Goal: Information Seeking & Learning: Learn about a topic

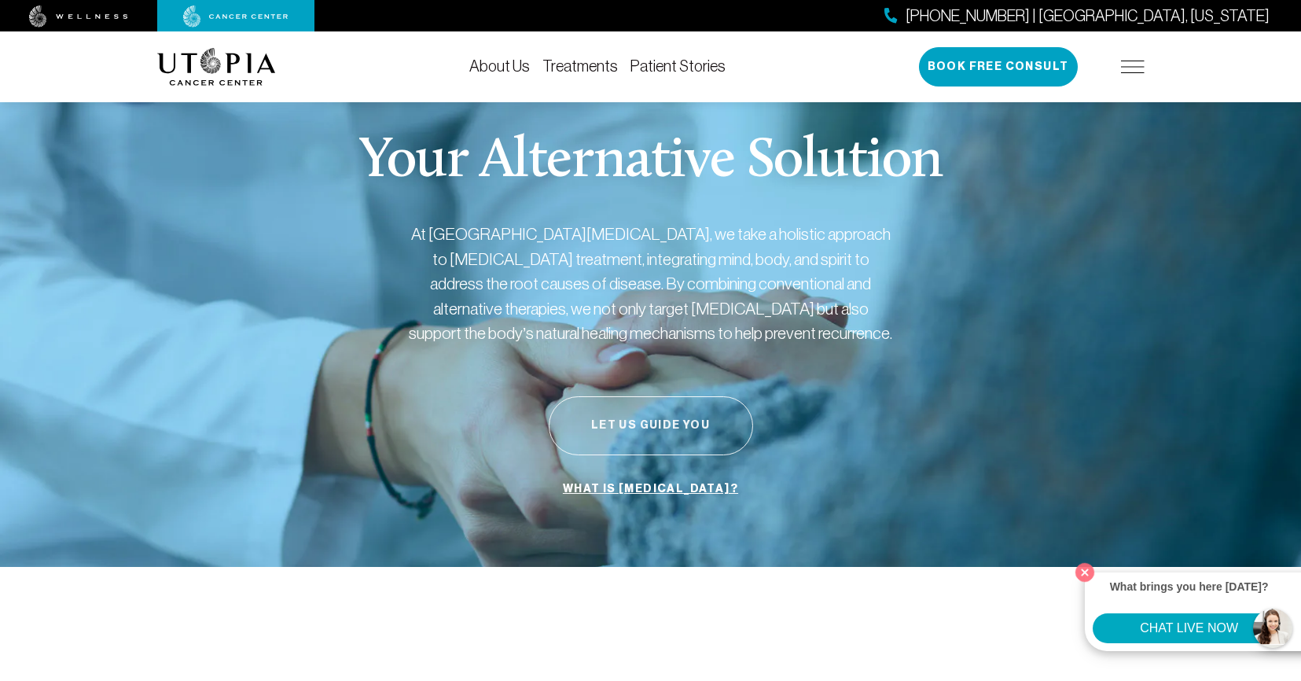
click at [656, 426] on button "Let Us Guide You" at bounding box center [651, 425] width 204 height 59
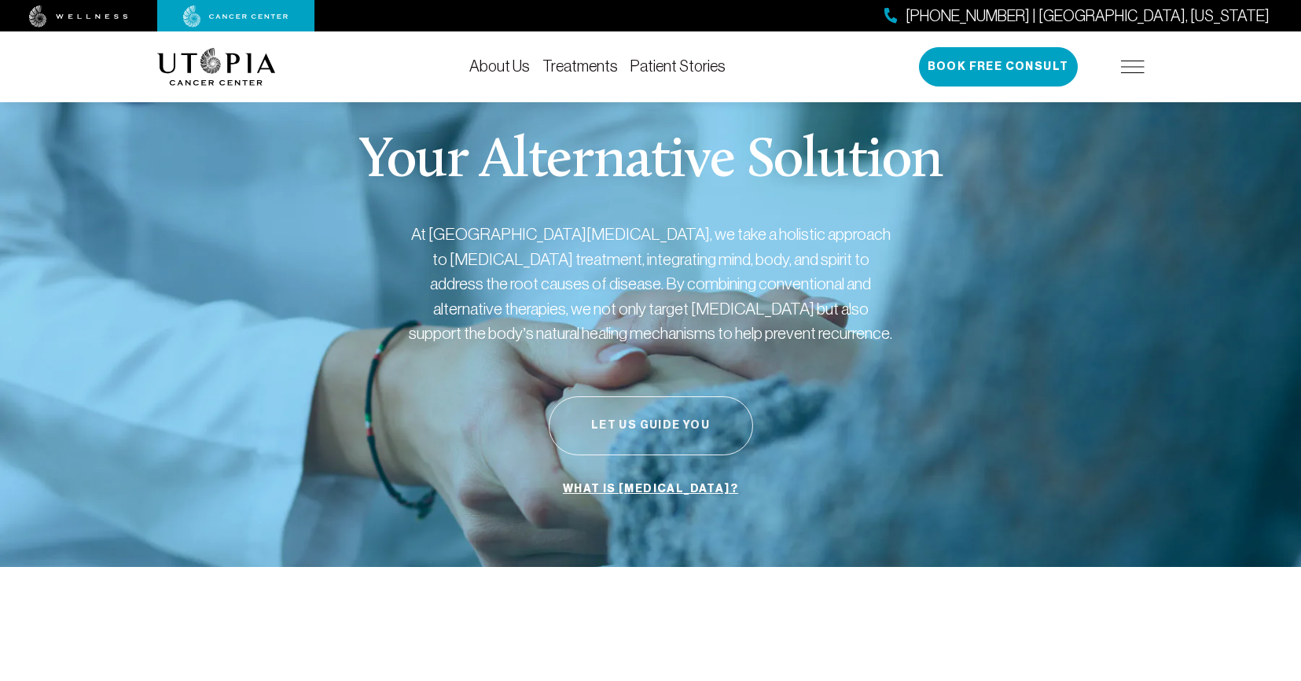
click at [668, 422] on button "Let Us Guide You" at bounding box center [651, 425] width 204 height 59
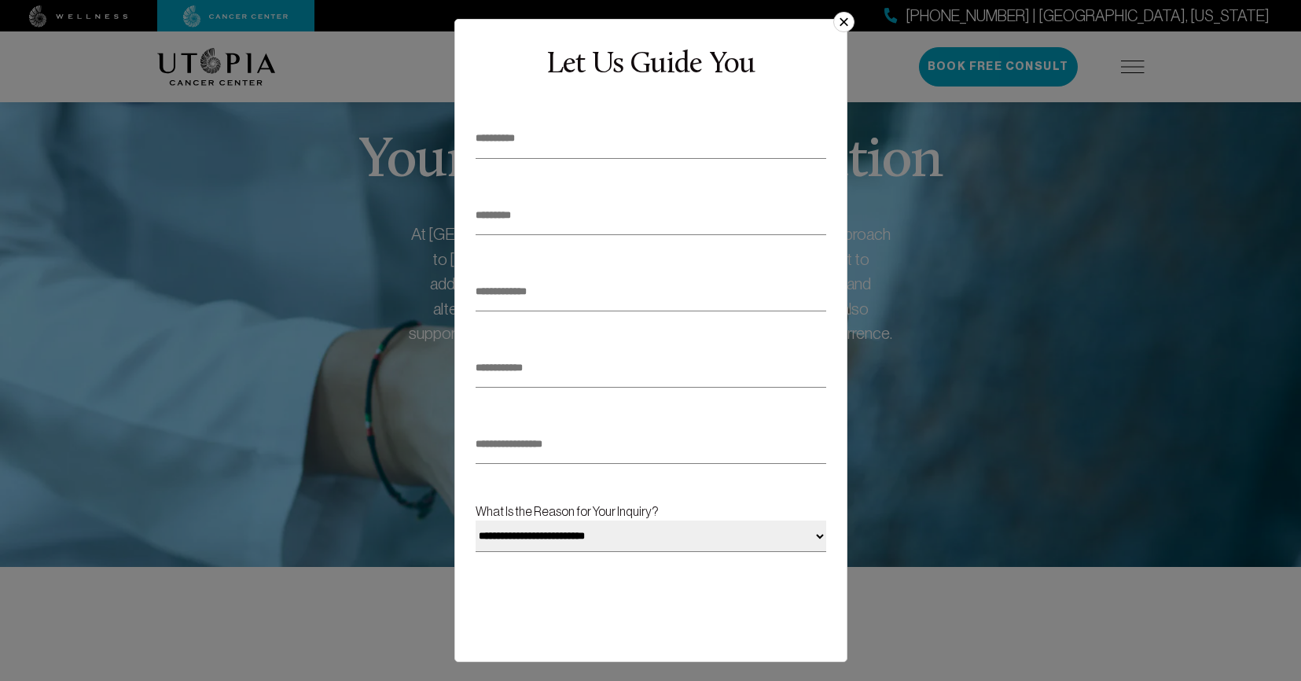
click at [847, 23] on button "×" at bounding box center [843, 22] width 20 height 20
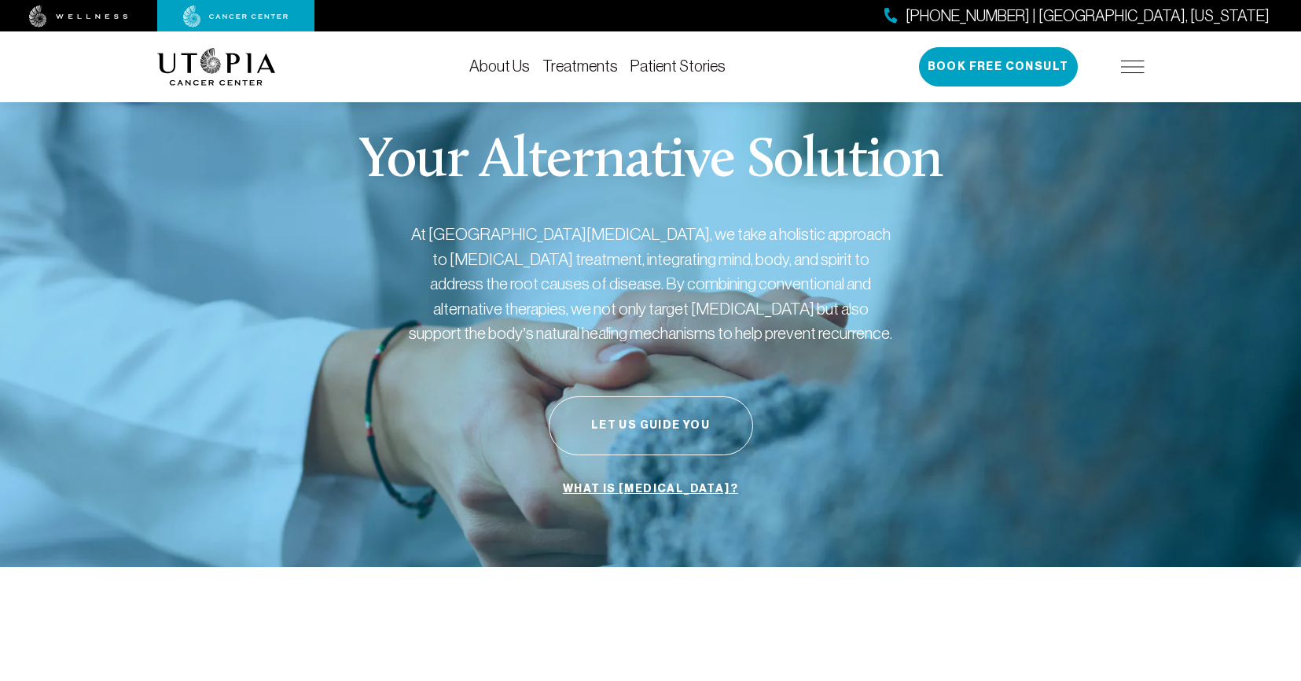
click at [866, 470] on div "Your Alternative Solution At [GEOGRAPHIC_DATA][MEDICAL_DATA], we take a holisti…" at bounding box center [650, 319] width 987 height 496
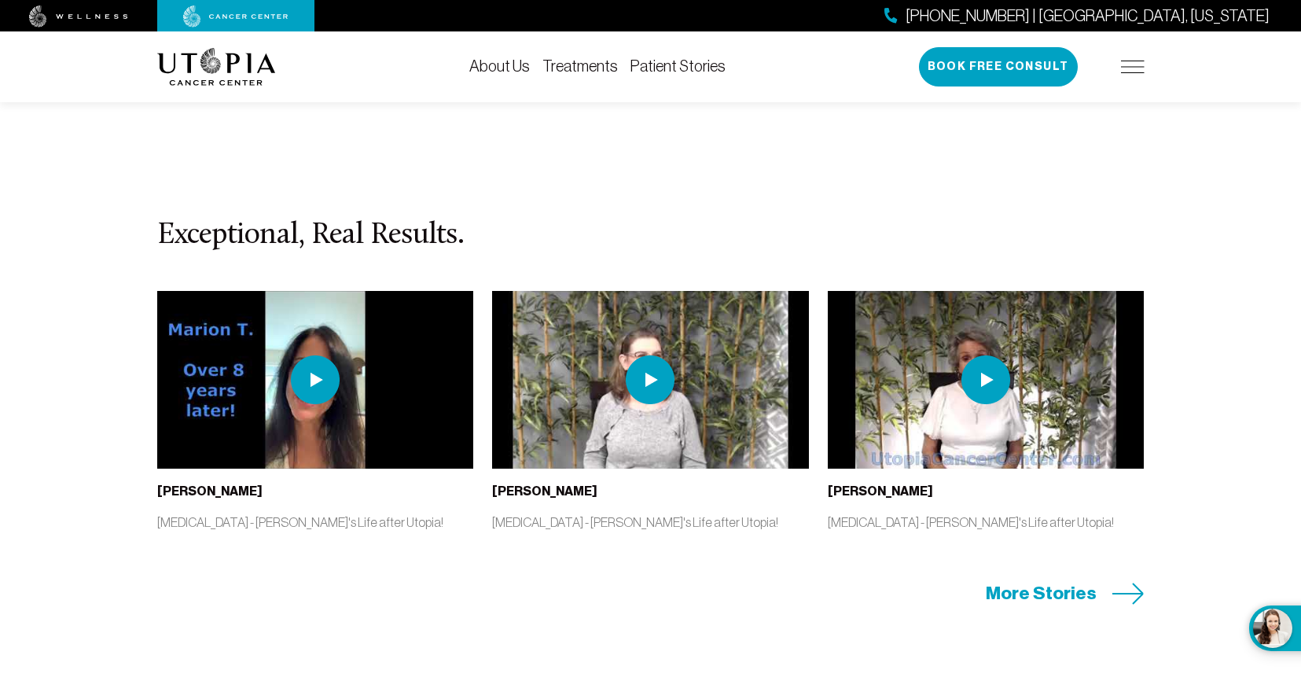
scroll to position [3499, 0]
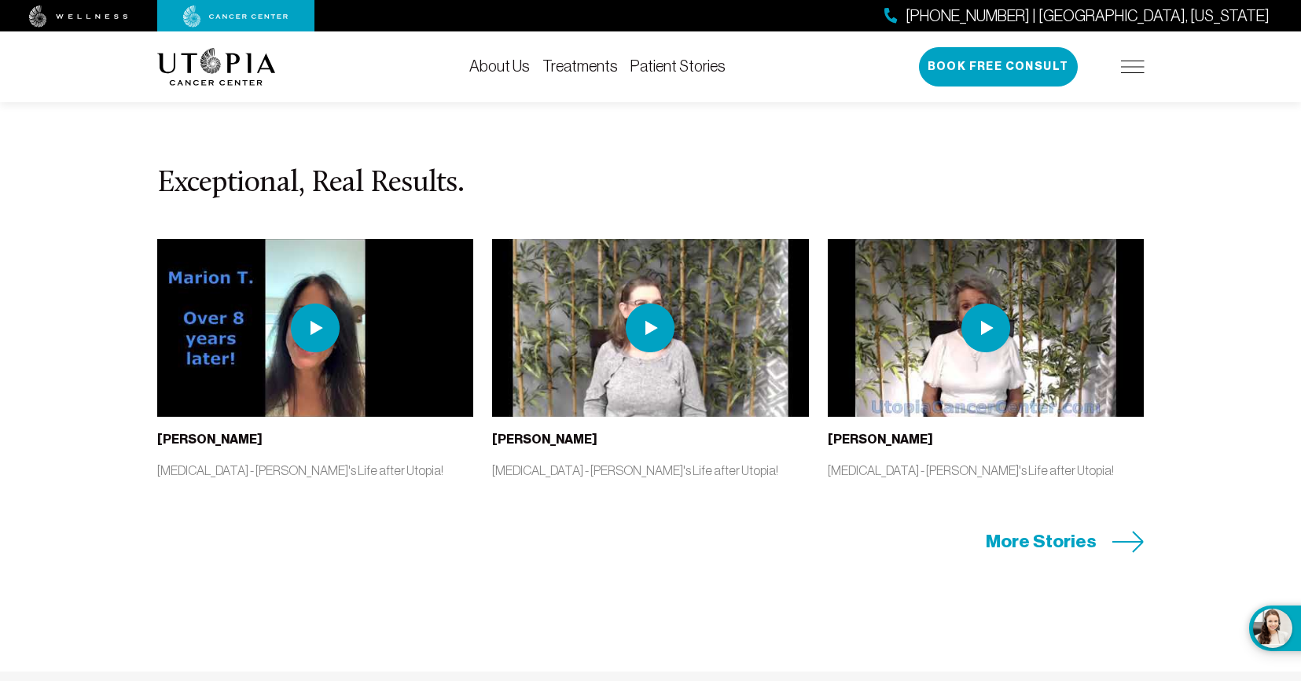
click at [1065, 529] on span "More Stories" at bounding box center [1041, 541] width 111 height 24
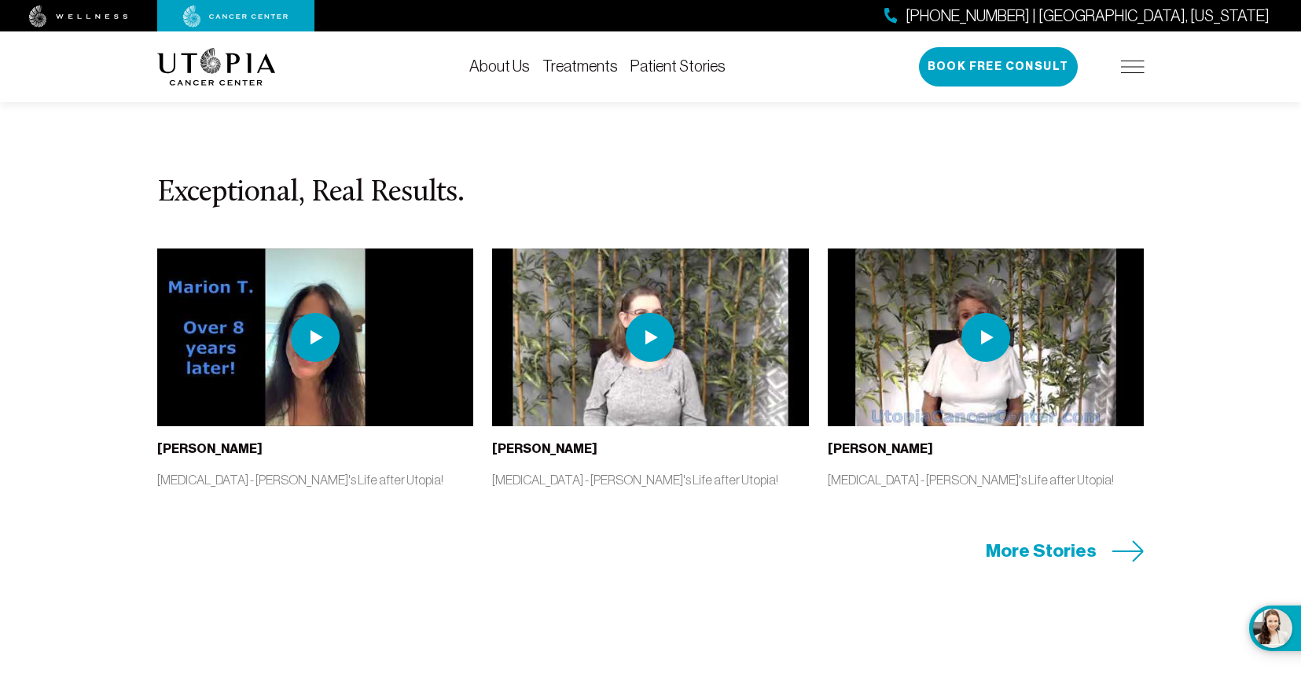
scroll to position [3499, 0]
